Goal: Find specific page/section: Find specific page/section

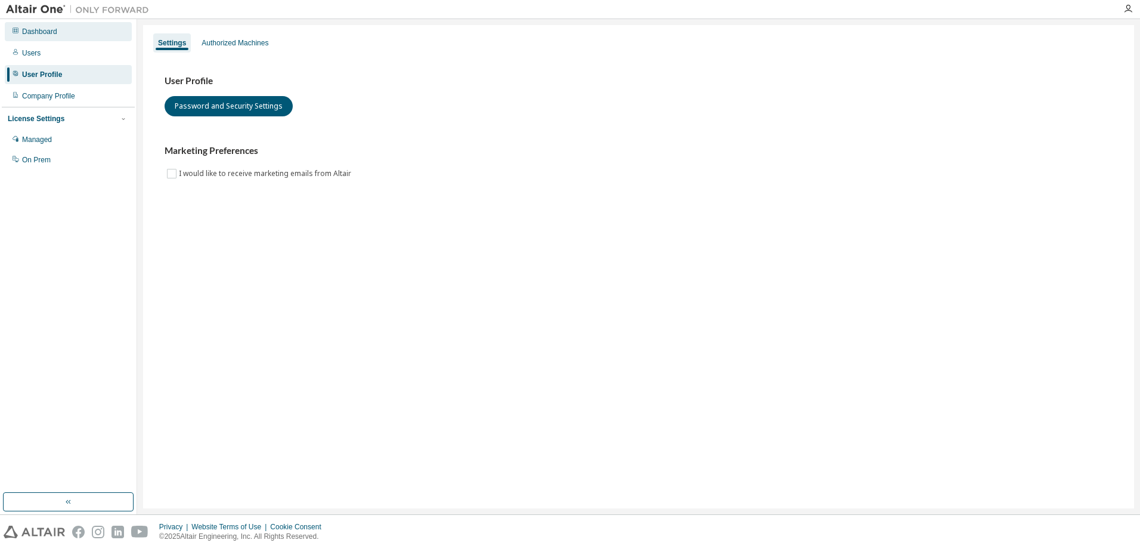
click at [28, 37] on div "Dashboard" at bounding box center [68, 31] width 127 height 19
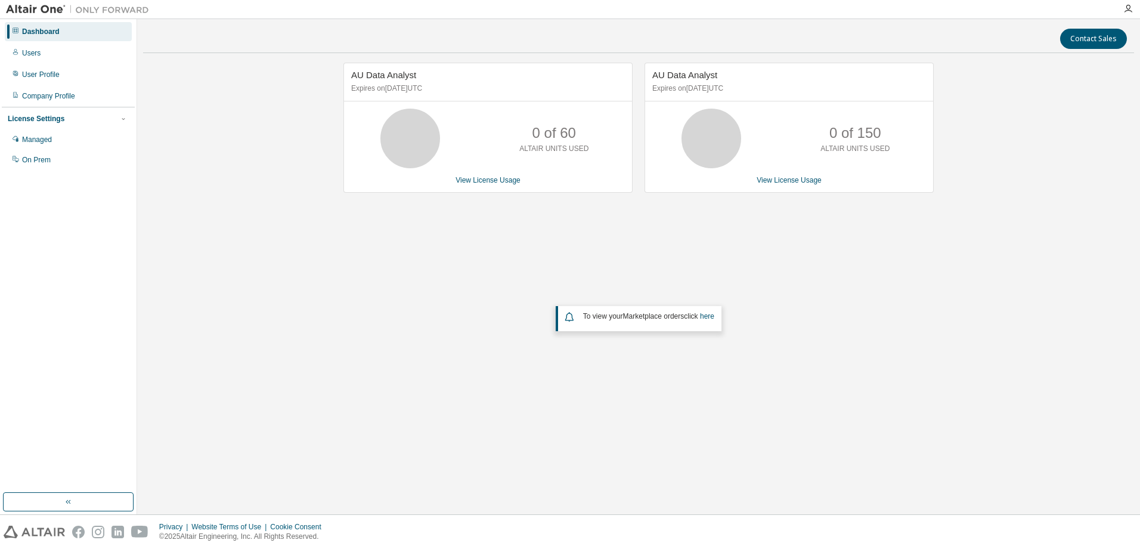
click at [254, 93] on div "AU Data Analyst Expires on [DATE] UTC 0 of 60 ALTAIR UNITS USED View License Us…" at bounding box center [638, 241] width 991 height 357
click at [16, 12] on img at bounding box center [80, 10] width 149 height 12
click at [17, 8] on img at bounding box center [80, 10] width 149 height 12
click at [1131, 5] on icon "button" at bounding box center [1128, 9] width 10 height 10
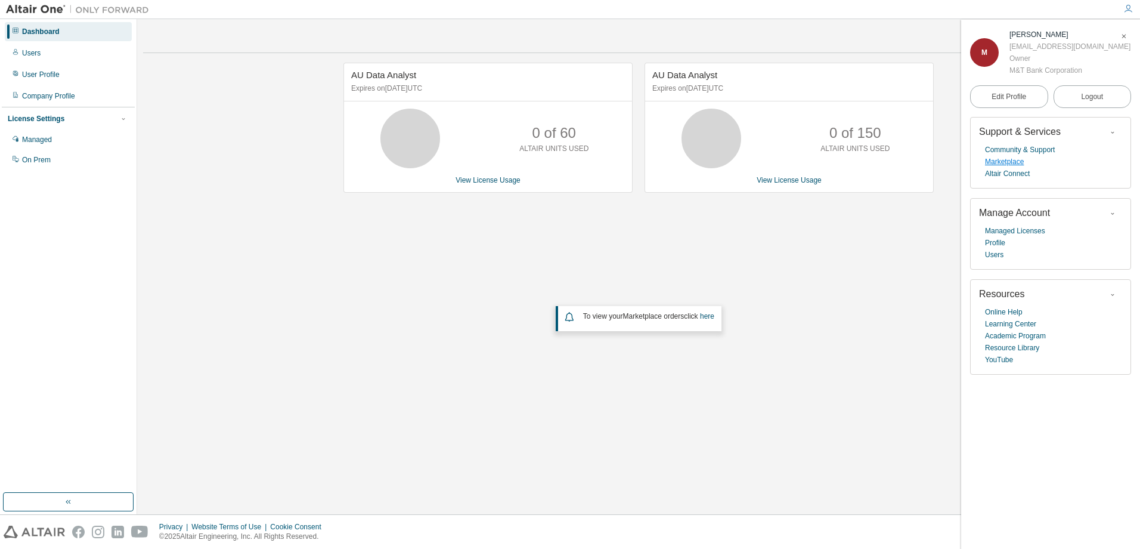
click at [1008, 165] on link "Marketplace" at bounding box center [1004, 162] width 39 height 12
